Goal: Task Accomplishment & Management: Manage account settings

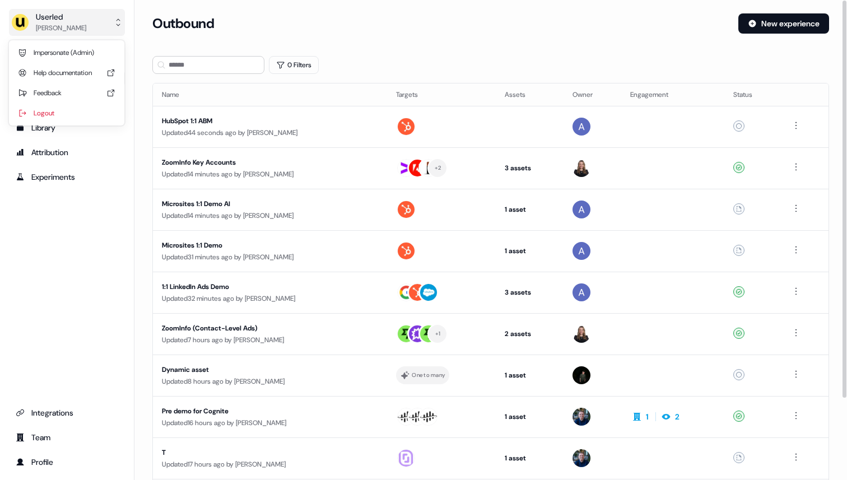
click at [92, 29] on button "Userled Ryan Hennessy" at bounding box center [67, 22] width 116 height 27
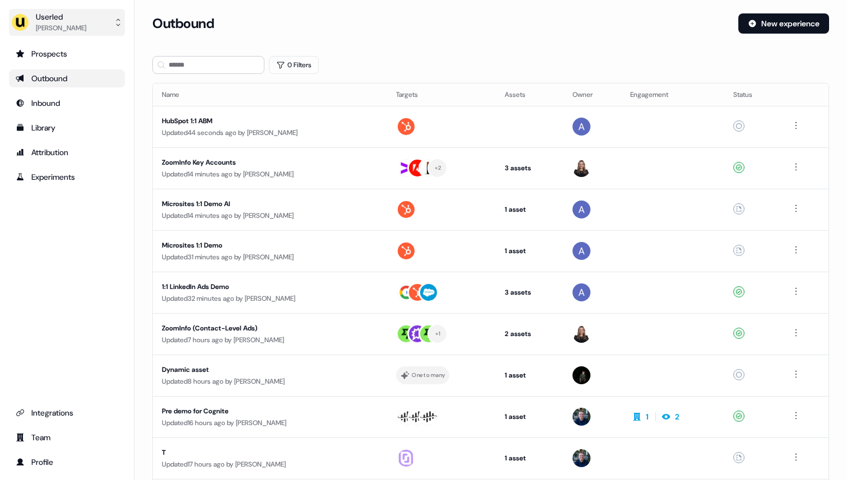
click at [92, 29] on button "Userled Ryan Hennessy" at bounding box center [67, 22] width 116 height 27
click at [94, 26] on button "Userled Ryan Hennessy" at bounding box center [67, 22] width 116 height 27
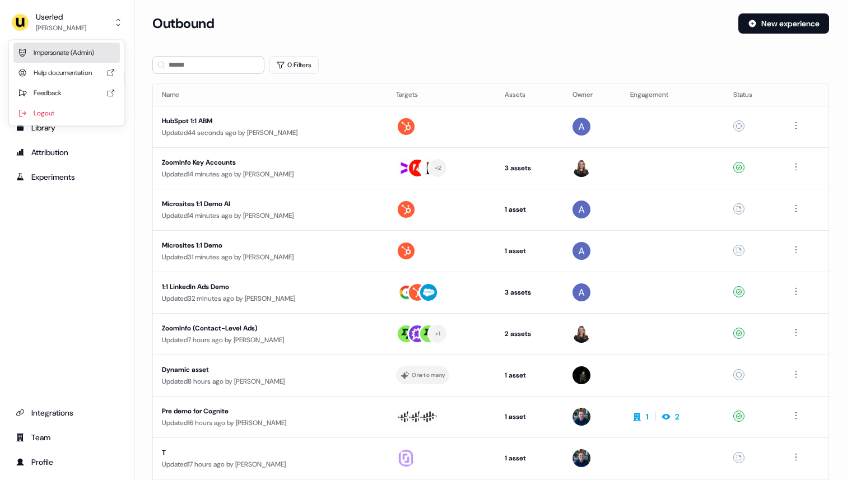
click at [87, 46] on div "Impersonate (Admin)" at bounding box center [66, 53] width 106 height 20
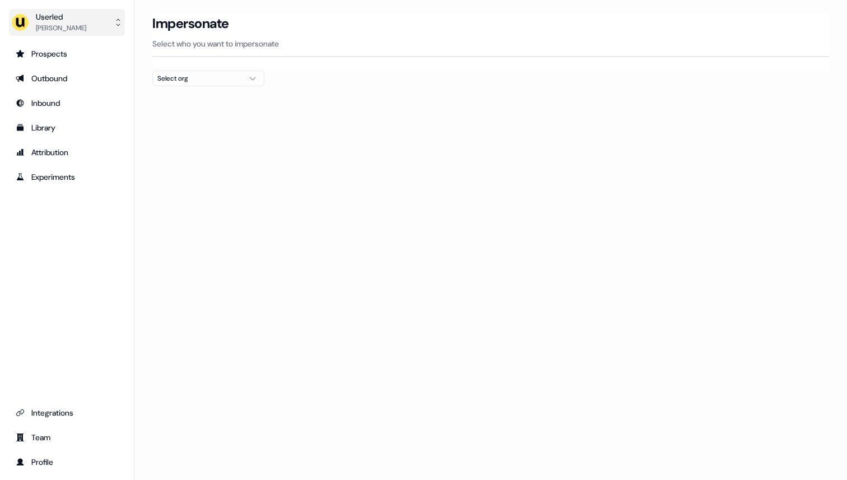
click at [105, 23] on button "Userled Ryan Hennessy" at bounding box center [67, 22] width 116 height 27
click at [112, 21] on button "Userled Ryan Hennessy" at bounding box center [67, 22] width 116 height 27
click at [84, 52] on div "Prospects" at bounding box center [67, 53] width 103 height 11
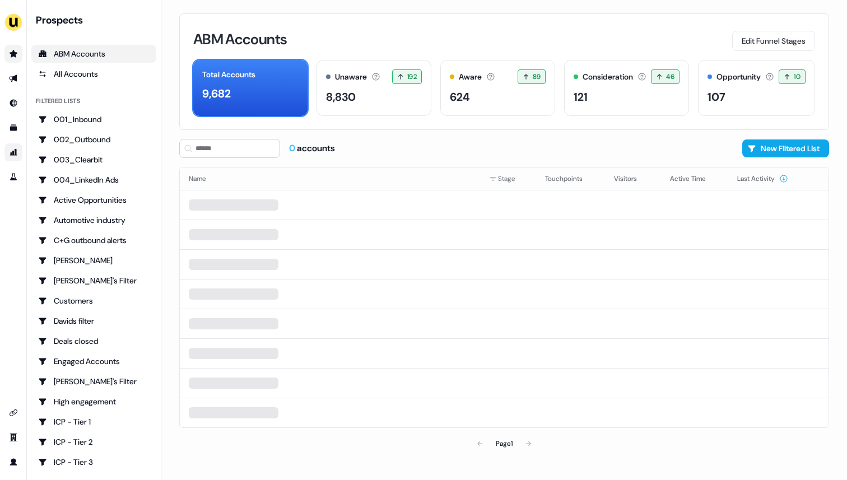
click at [9, 155] on icon "Go to attribution" at bounding box center [13, 152] width 9 height 9
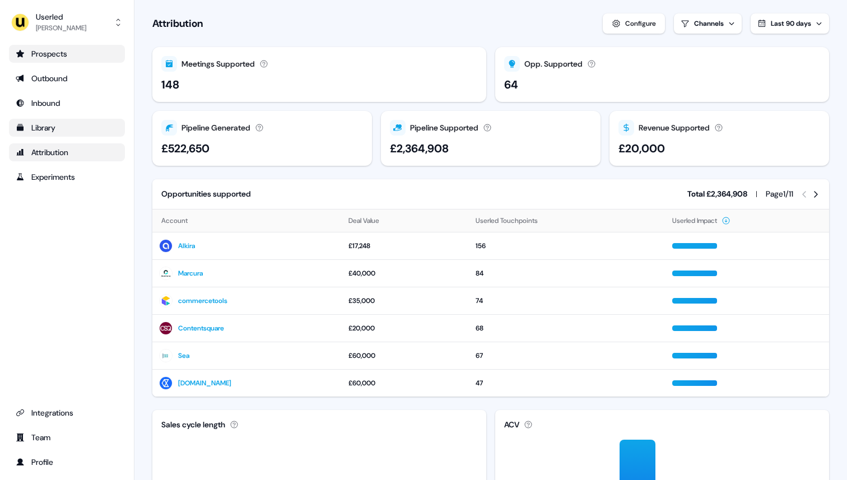
click at [79, 135] on link "Library" at bounding box center [67, 128] width 116 height 18
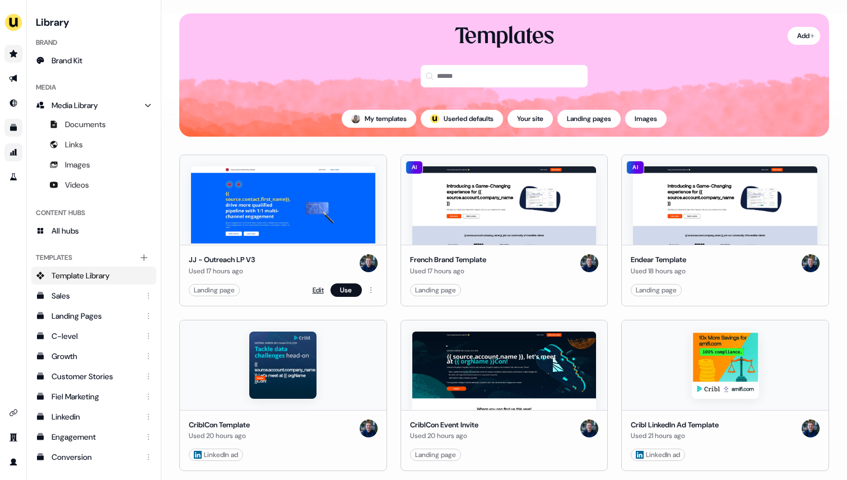
click at [320, 289] on link "Edit" at bounding box center [318, 290] width 11 height 11
click at [317, 289] on link "Edit" at bounding box center [318, 290] width 11 height 11
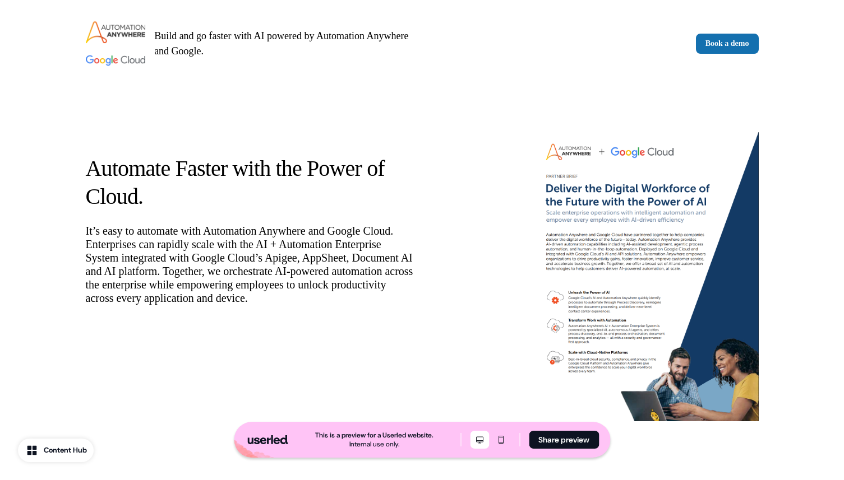
scroll to position [1782, 0]
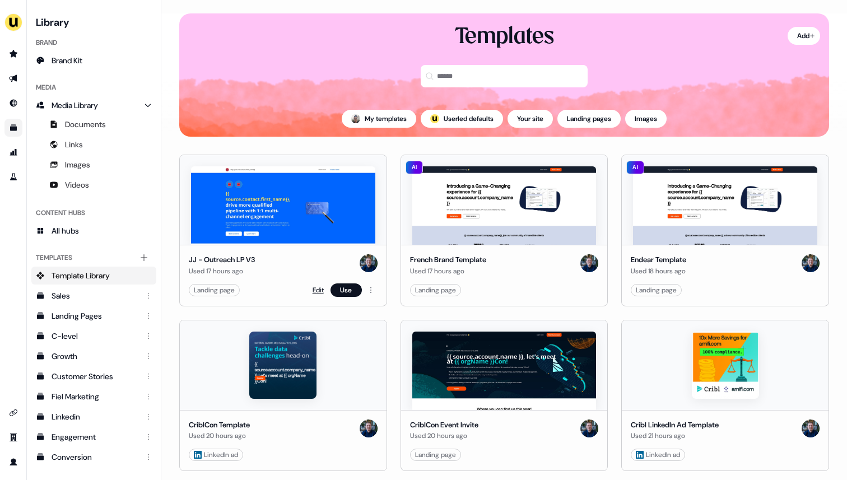
click at [317, 289] on link "Edit" at bounding box center [318, 290] width 11 height 11
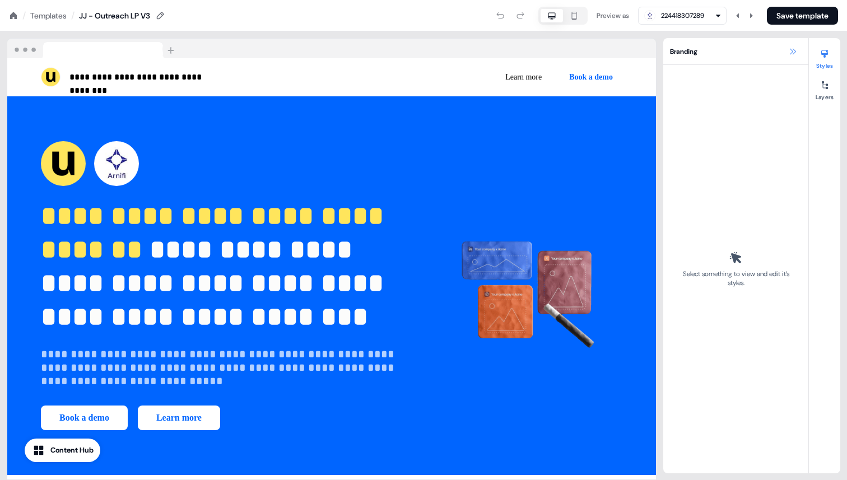
click at [793, 53] on icon at bounding box center [793, 51] width 9 height 9
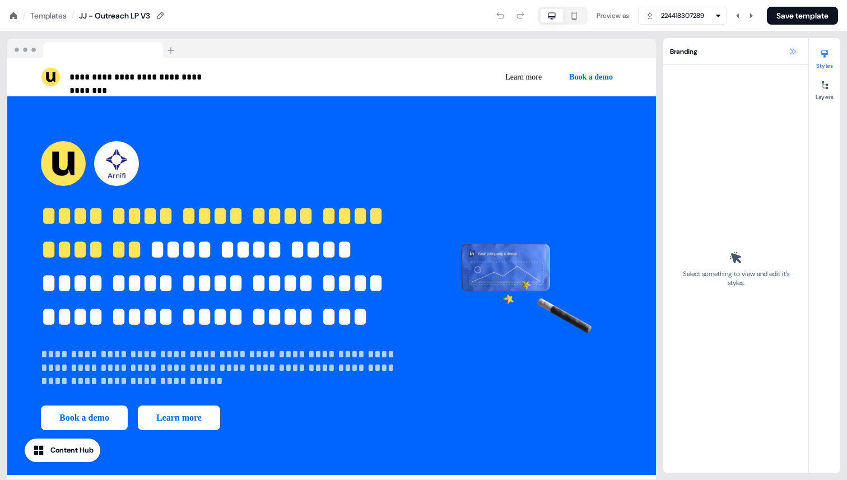
click at [793, 50] on icon at bounding box center [793, 51] width 9 height 9
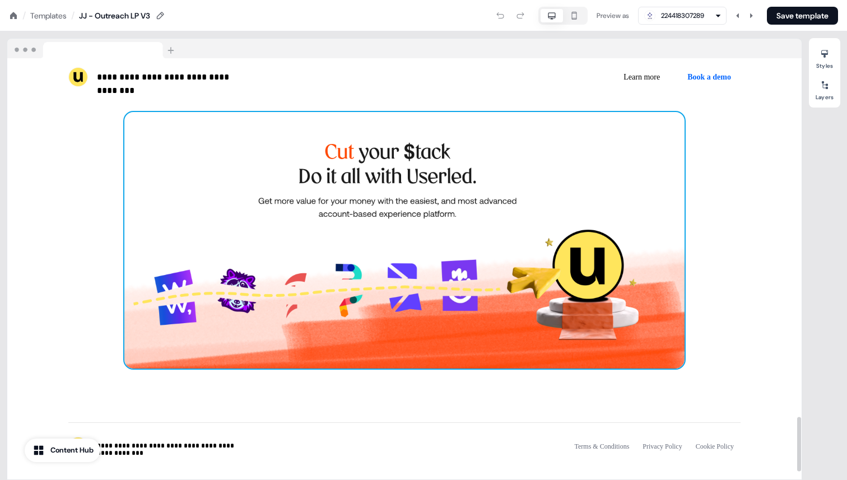
scroll to position [2830, 0]
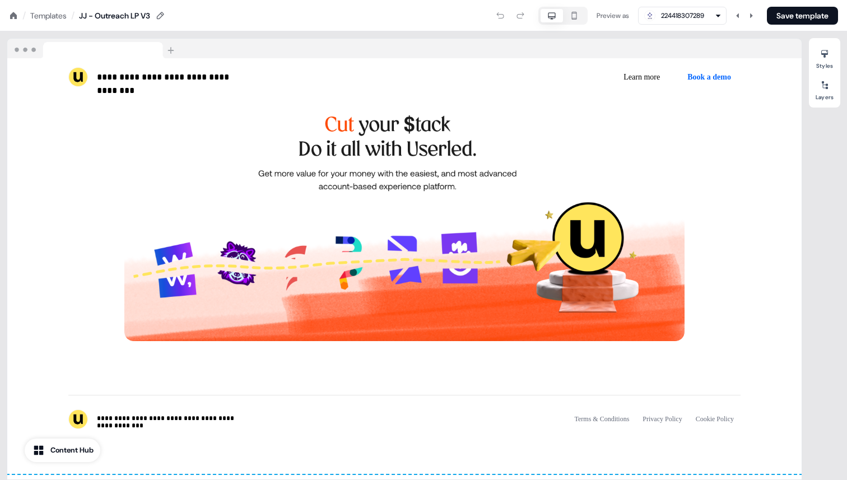
click at [47, 15] on div "Templates" at bounding box center [48, 15] width 36 height 11
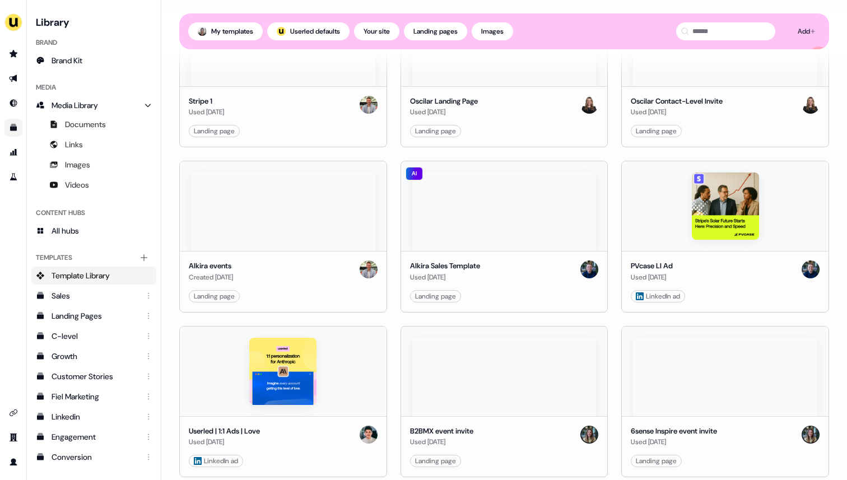
scroll to position [1354, 0]
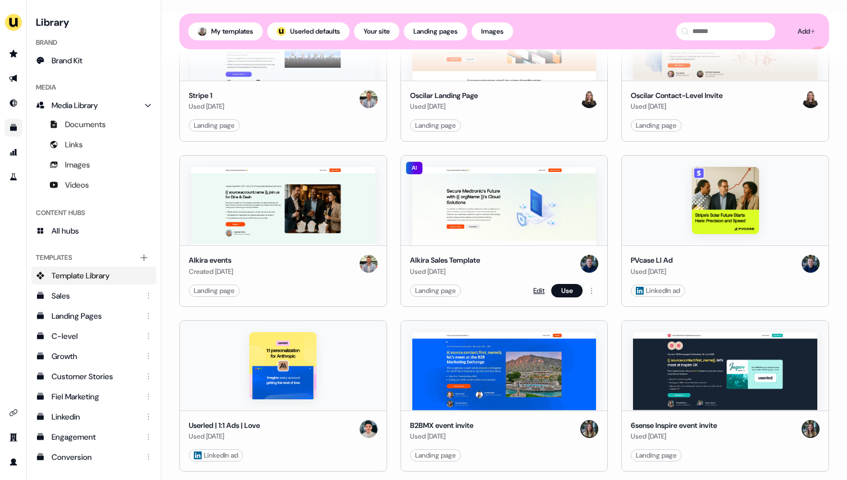
click at [535, 291] on link "Edit" at bounding box center [539, 290] width 11 height 11
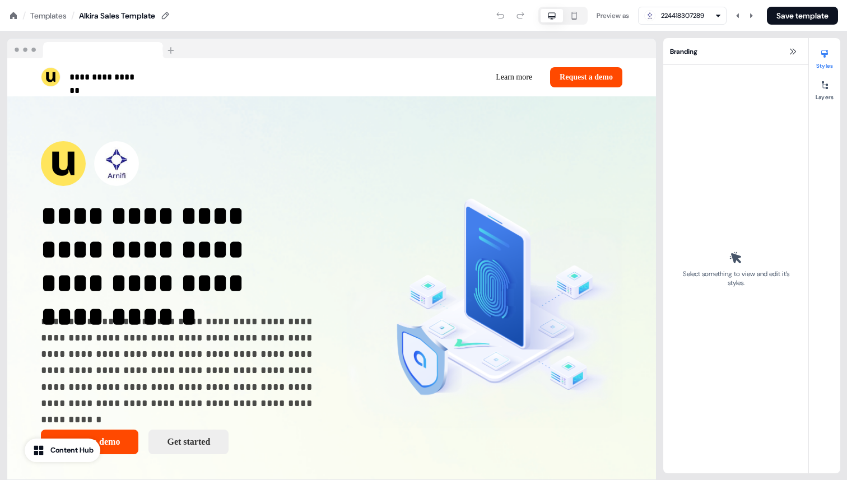
click at [13, 15] on icon at bounding box center [13, 15] width 7 height 7
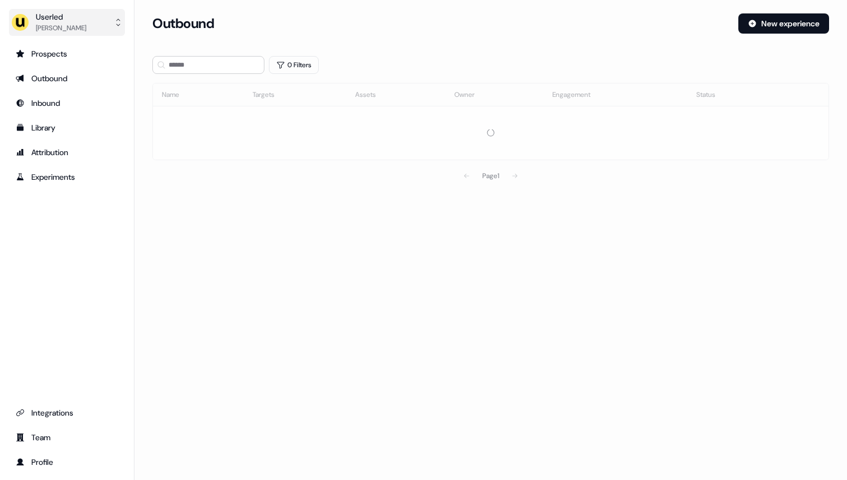
click at [63, 15] on div "Userled" at bounding box center [61, 16] width 50 height 11
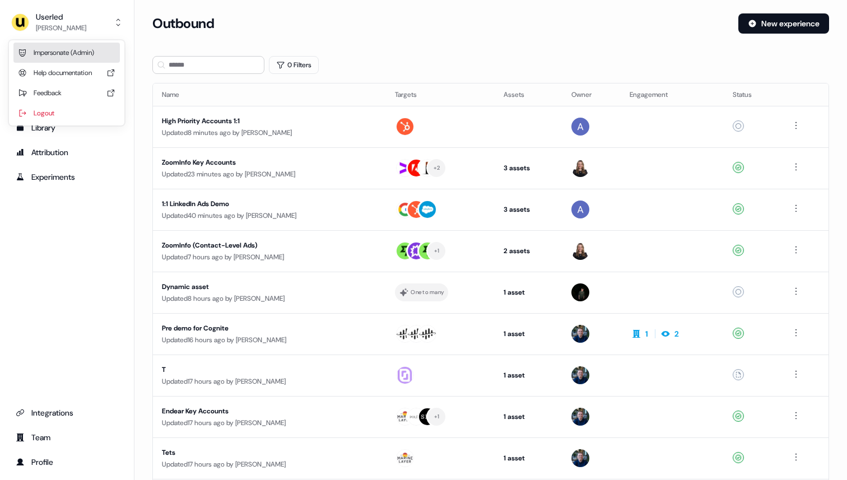
click at [59, 53] on div "Impersonate (Admin)" at bounding box center [66, 53] width 106 height 20
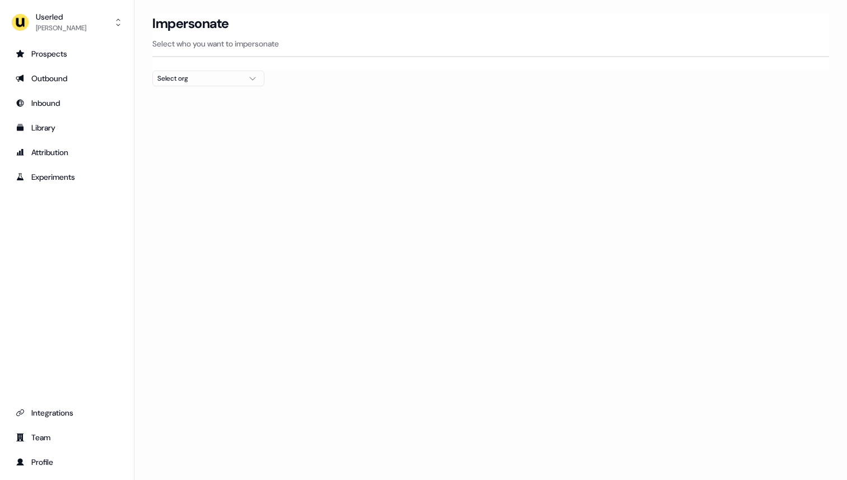
click at [184, 82] on div "Select org" at bounding box center [199, 78] width 84 height 11
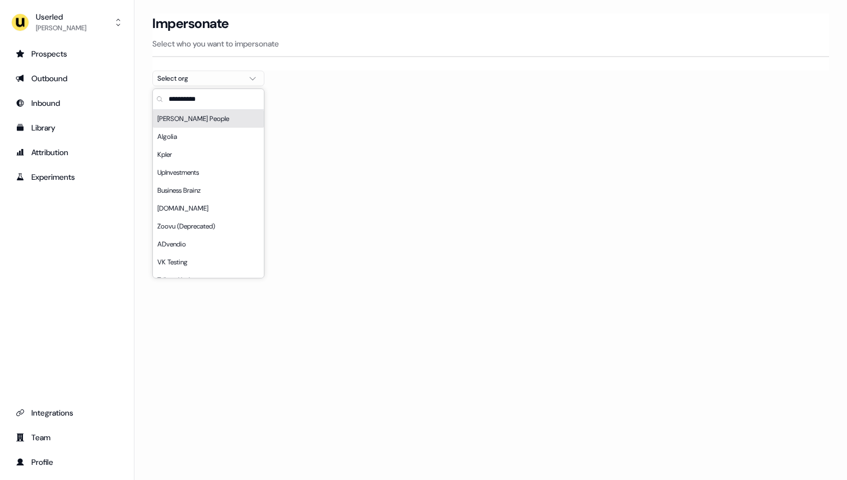
click at [180, 100] on input "text" at bounding box center [215, 99] width 98 height 20
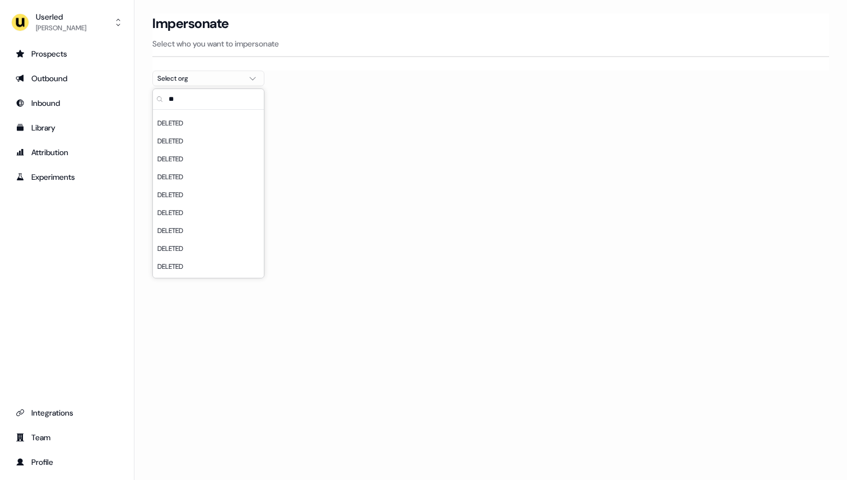
type input "*"
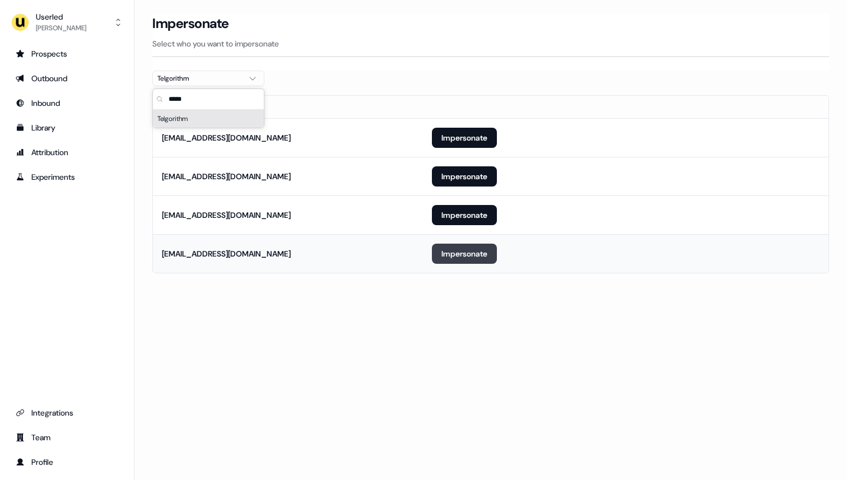
type input "*****"
click at [447, 253] on button "Impersonate" at bounding box center [464, 254] width 65 height 20
